Goal: Information Seeking & Learning: Check status

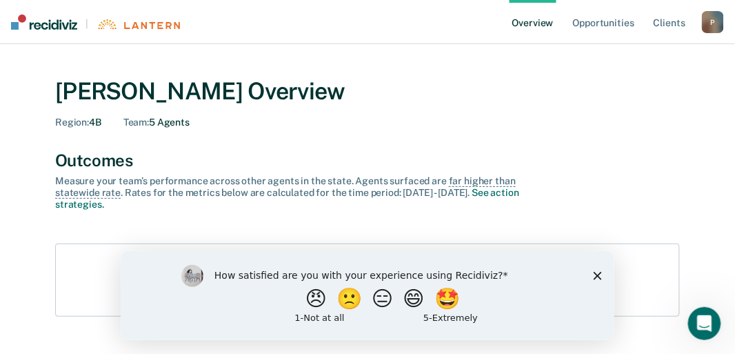
click at [598, 274] on polygon "Close survey" at bounding box center [597, 275] width 8 height 8
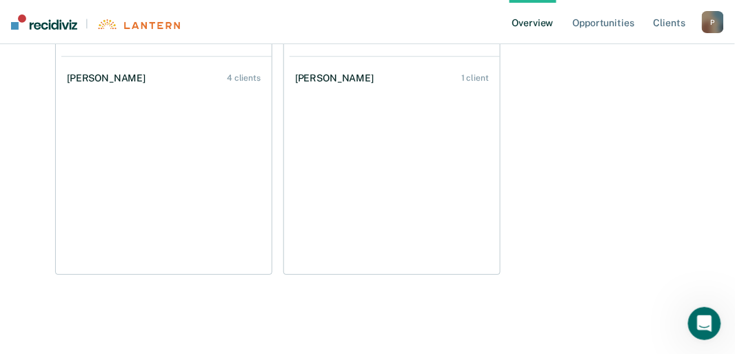
scroll to position [701, 0]
click at [606, 22] on link "Opportunities" at bounding box center [603, 22] width 67 height 44
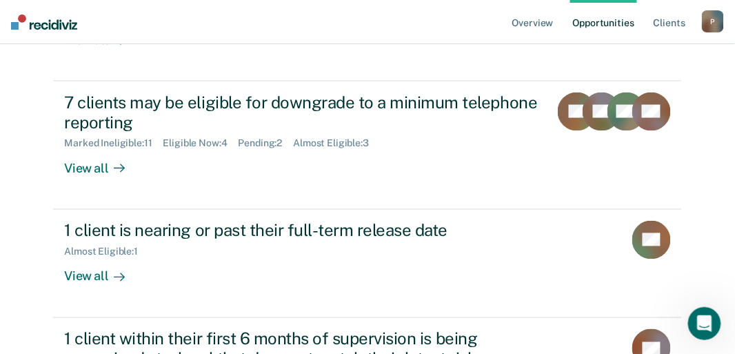
scroll to position [395, 0]
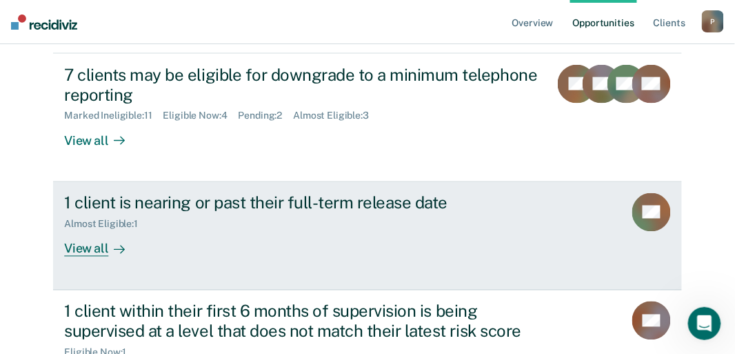
click at [88, 238] on div "View all" at bounding box center [102, 243] width 77 height 27
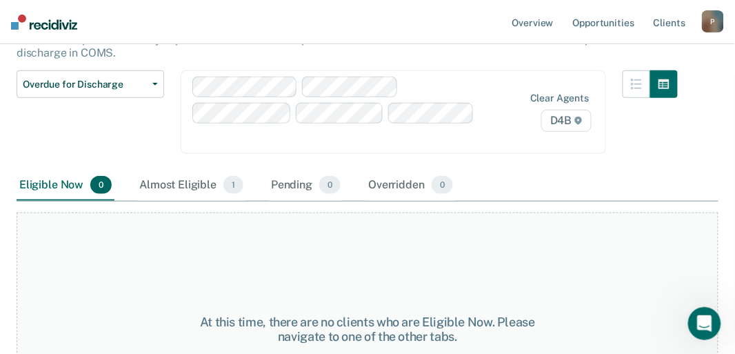
scroll to position [101, 0]
click at [192, 194] on div "Almost Eligible 1" at bounding box center [191, 186] width 110 height 30
